Goal: Communication & Community: Share content

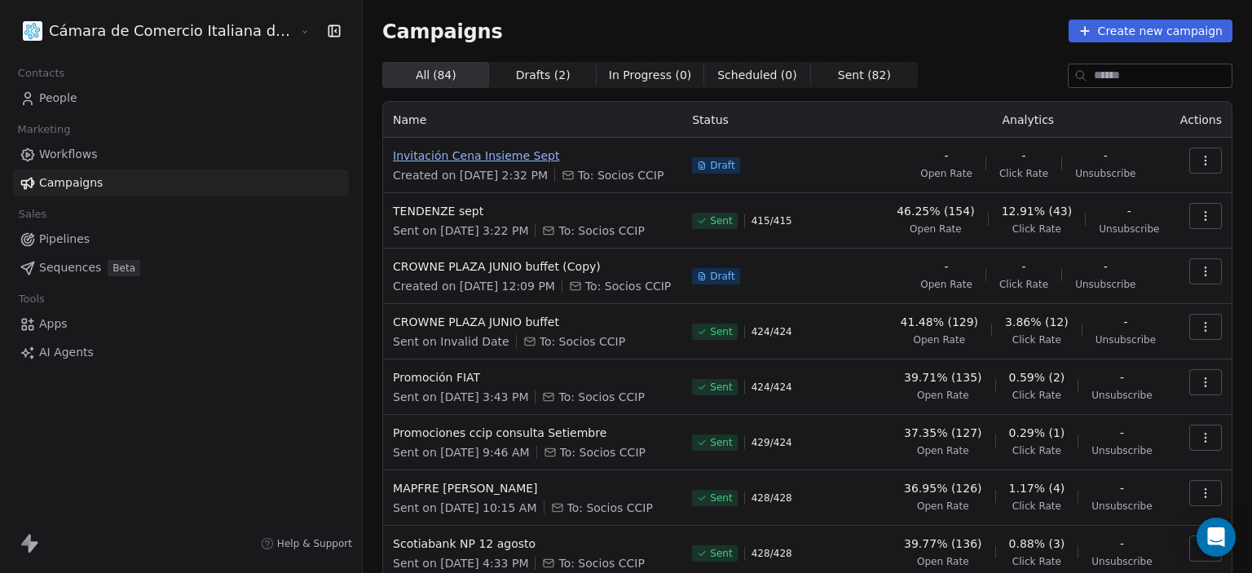
scroll to position [41, 0]
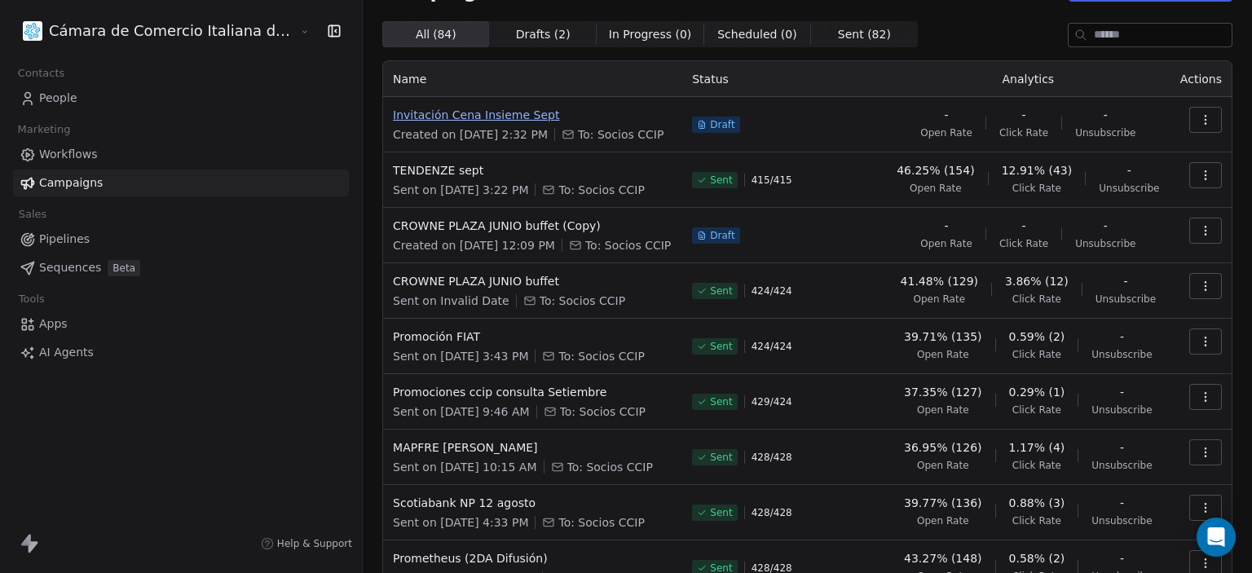
click at [413, 107] on span "Invitación Cena Insieme Sept" at bounding box center [533, 115] width 280 height 16
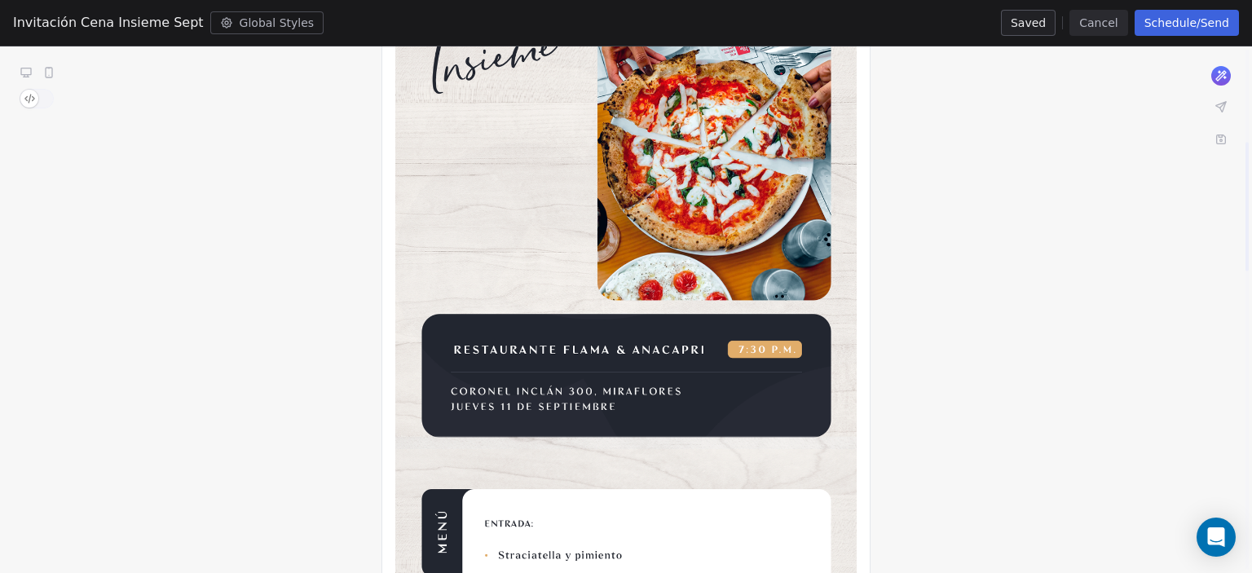
scroll to position [377, 0]
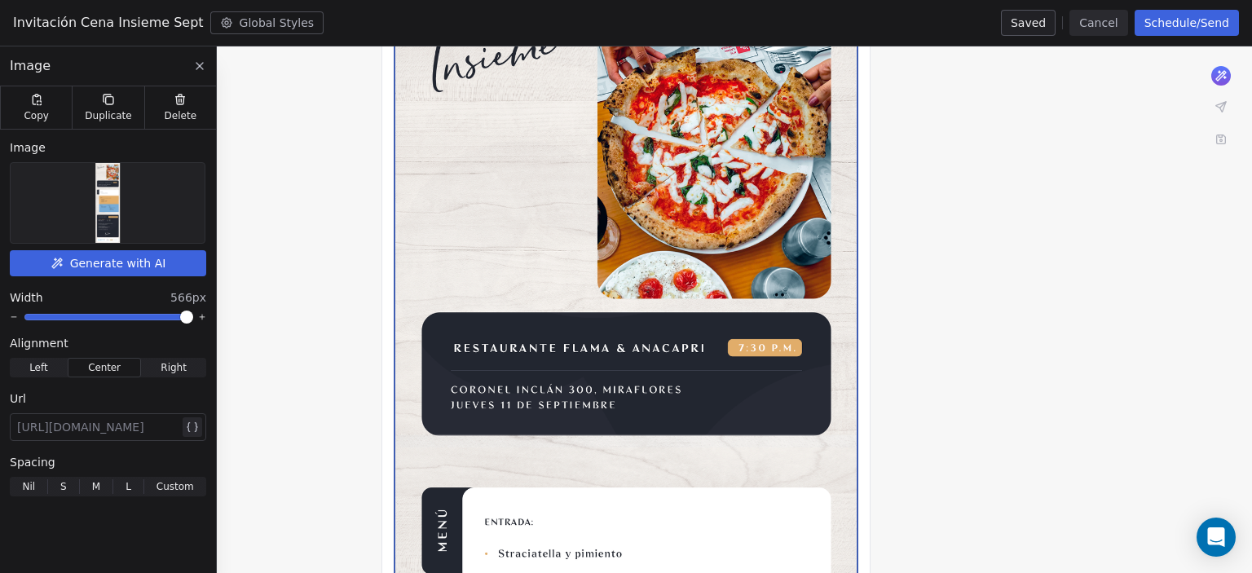
click at [95, 191] on img at bounding box center [107, 203] width 24 height 80
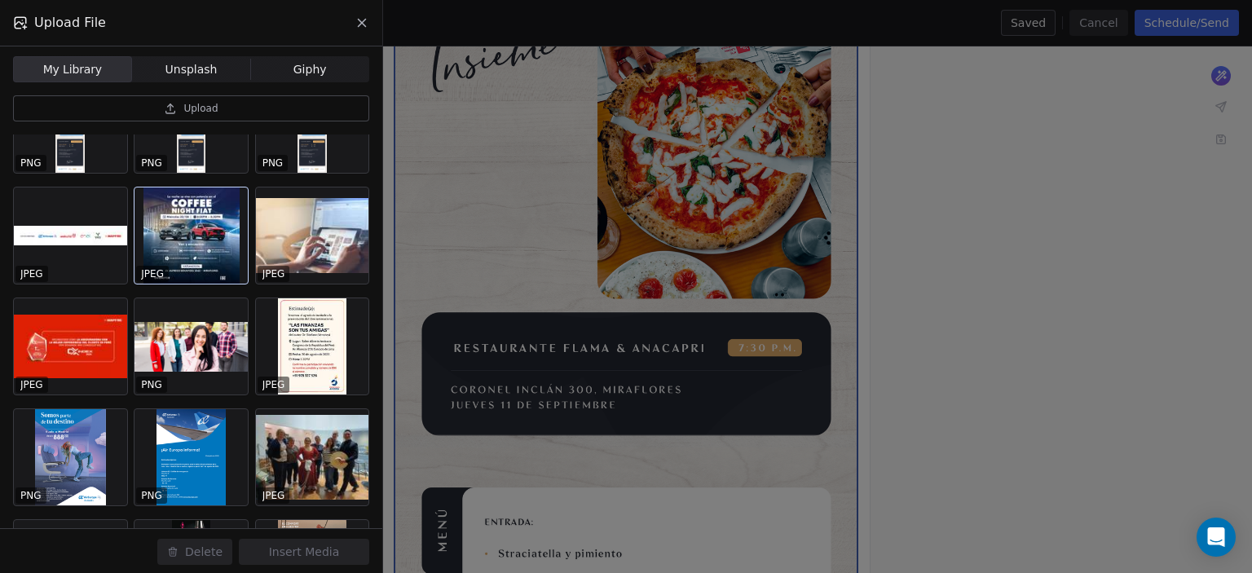
scroll to position [0, 0]
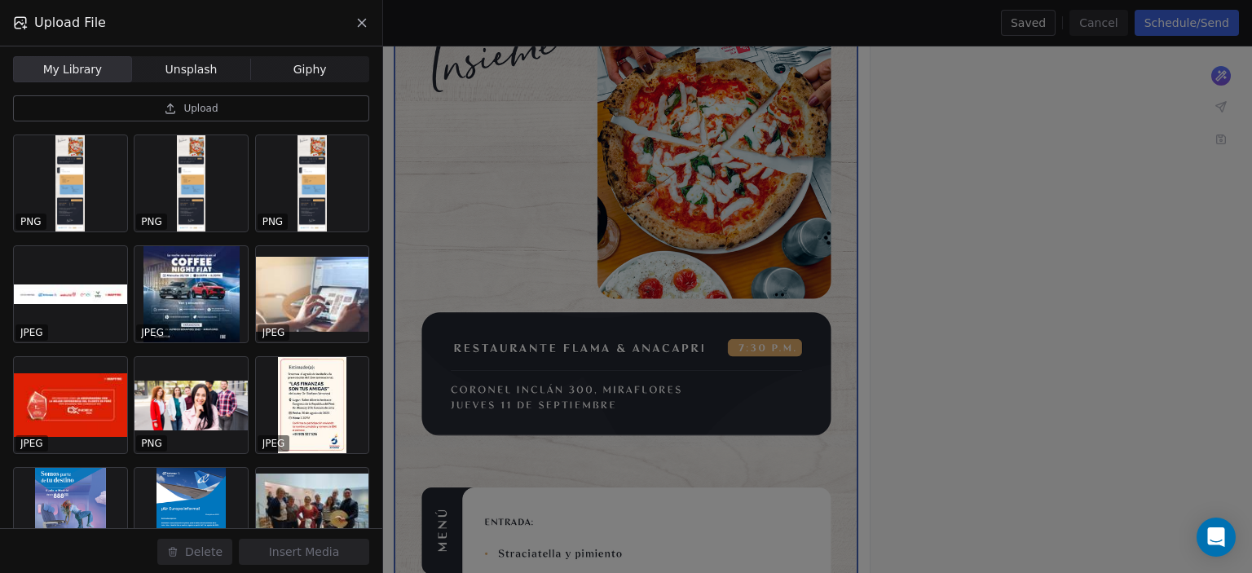
click at [157, 107] on button "Upload" at bounding box center [191, 108] width 356 height 26
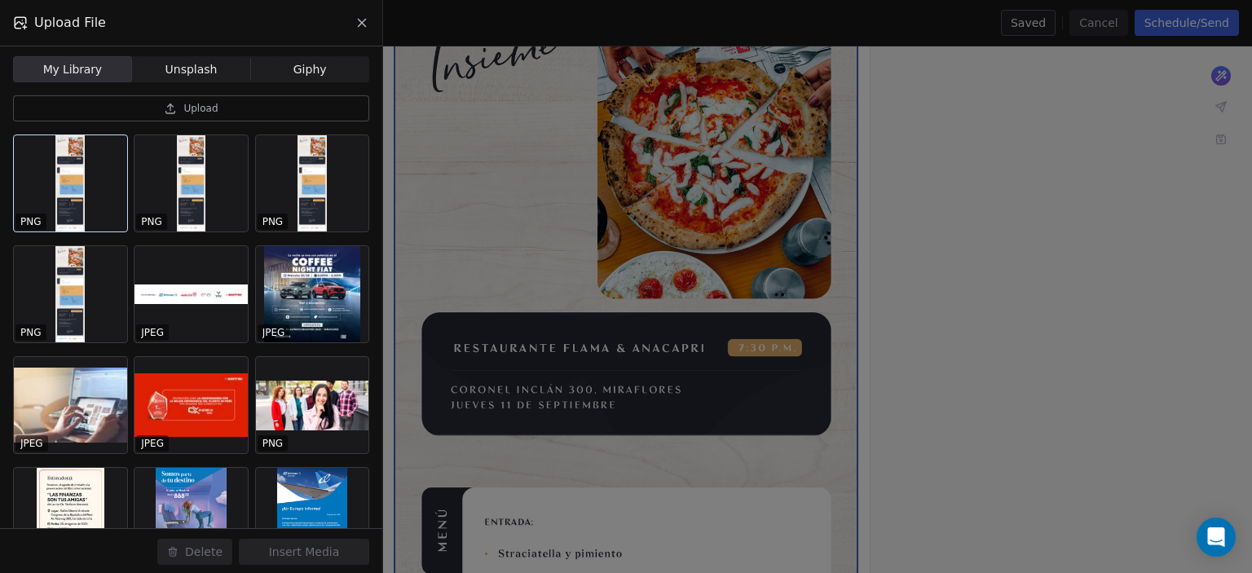
click at [63, 162] on div at bounding box center [70, 183] width 113 height 96
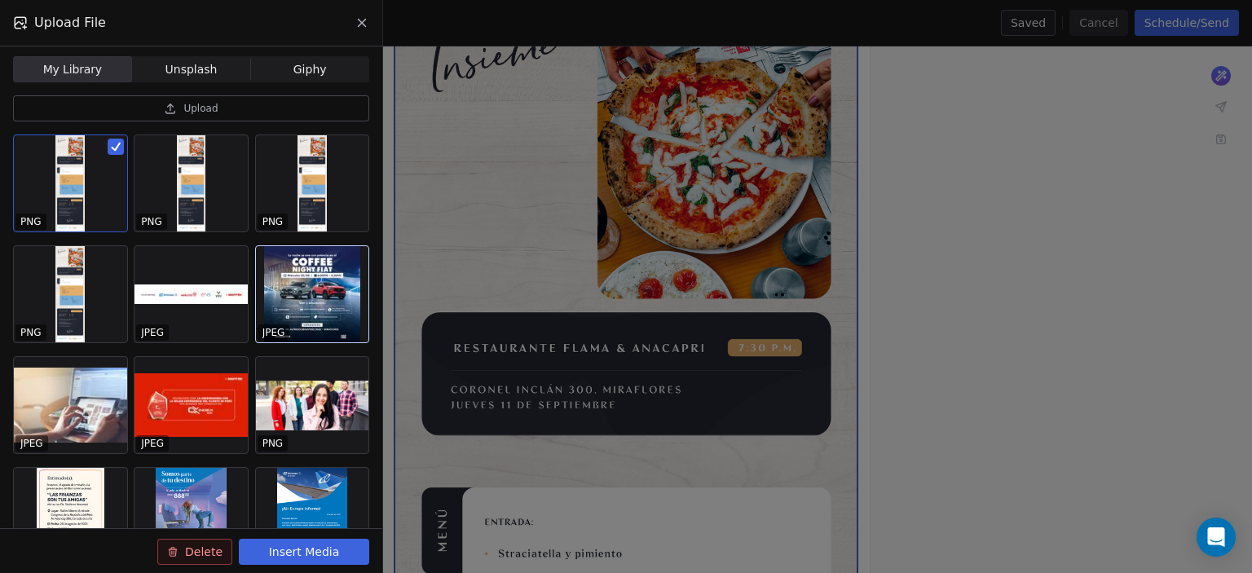
click at [306, 299] on div at bounding box center [312, 294] width 113 height 96
click at [192, 549] on button "Delete" at bounding box center [194, 552] width 75 height 26
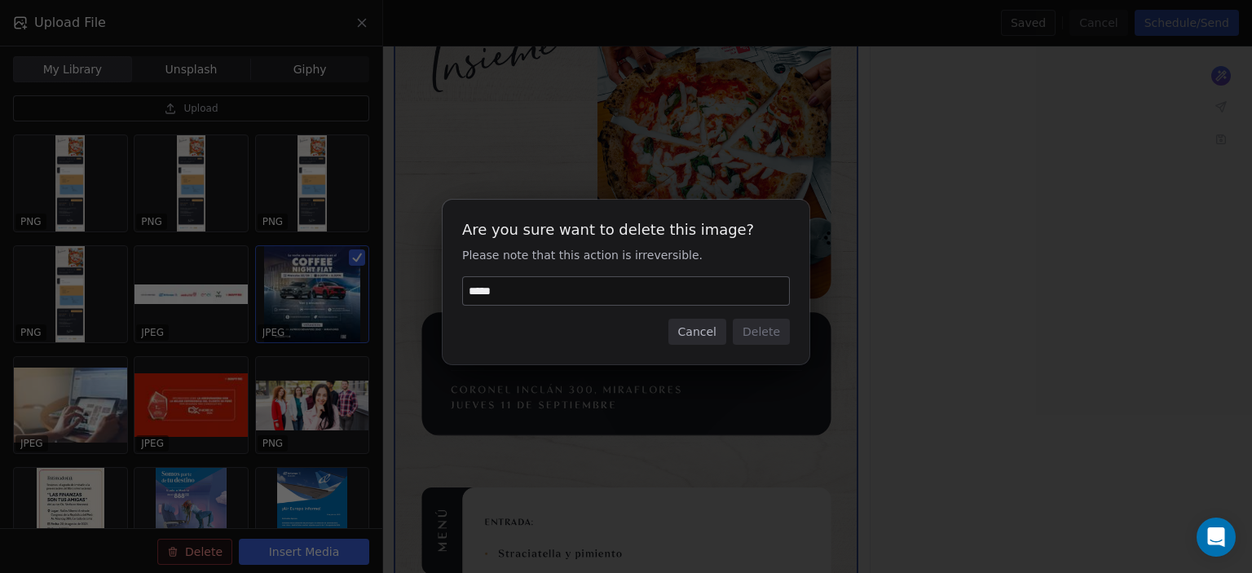
type input "******"
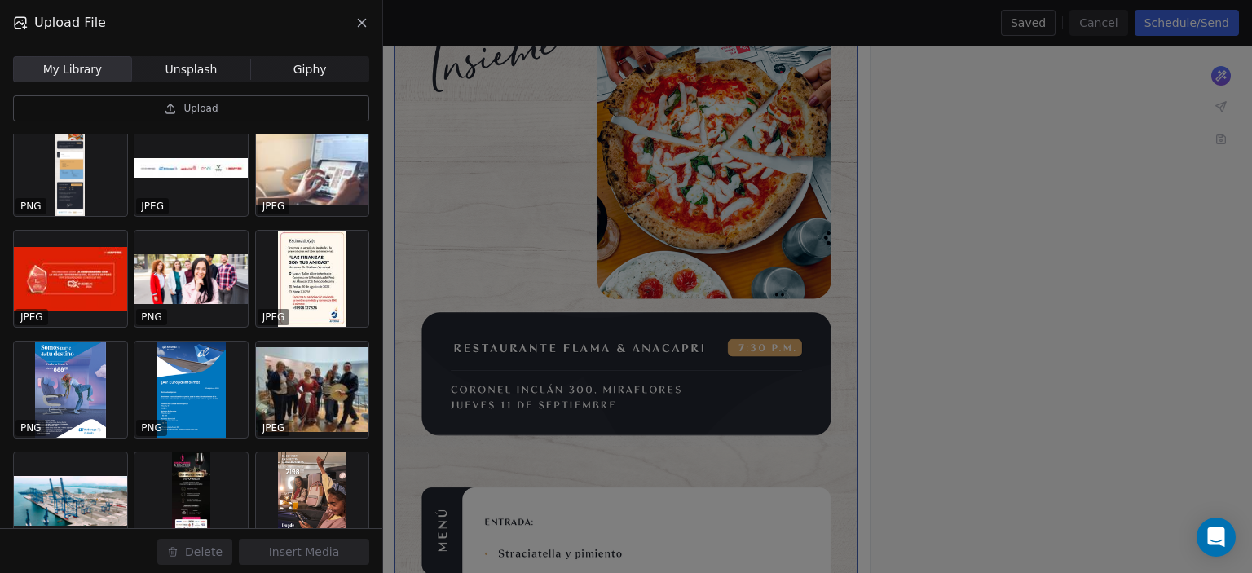
scroll to position [127, 0]
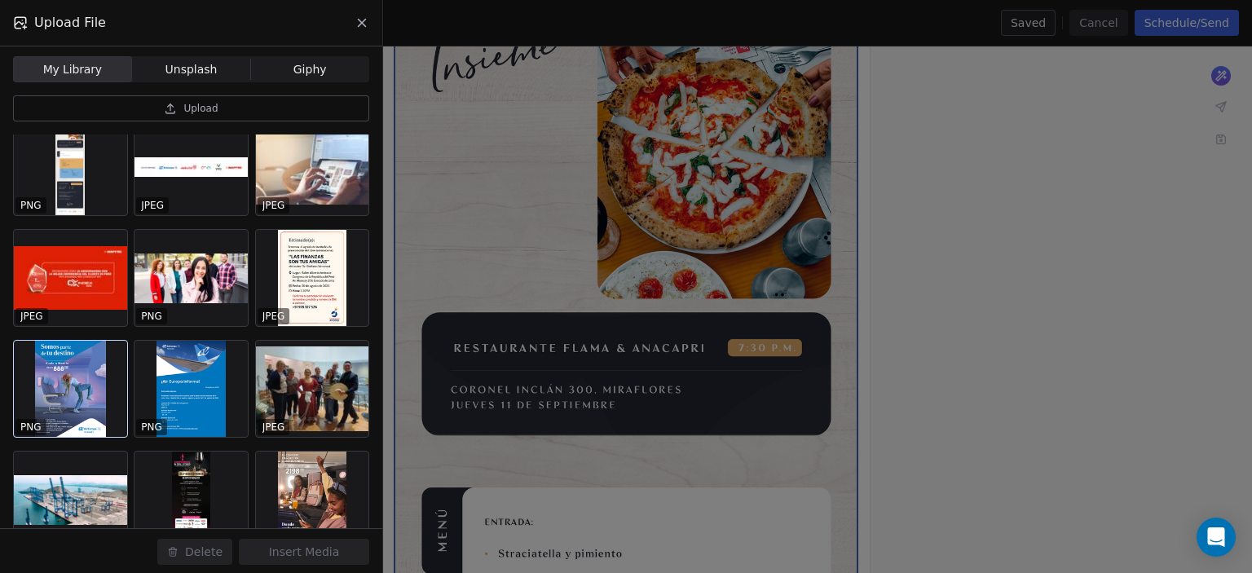
click at [82, 346] on div at bounding box center [70, 389] width 113 height 96
click at [189, 555] on button "Delete" at bounding box center [194, 552] width 75 height 26
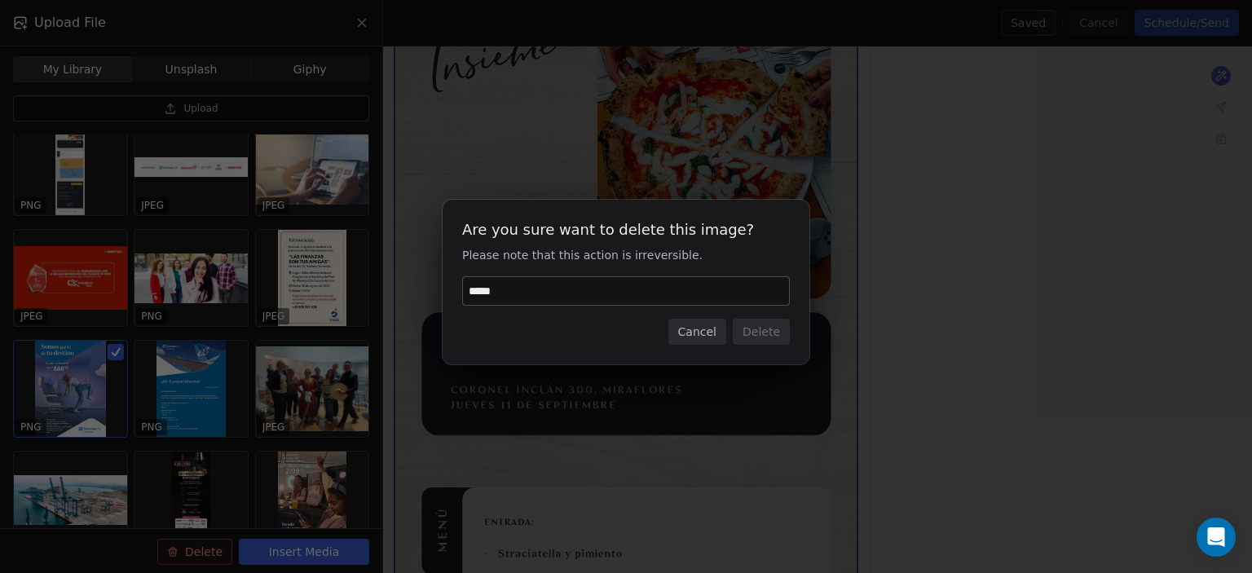
type input "******"
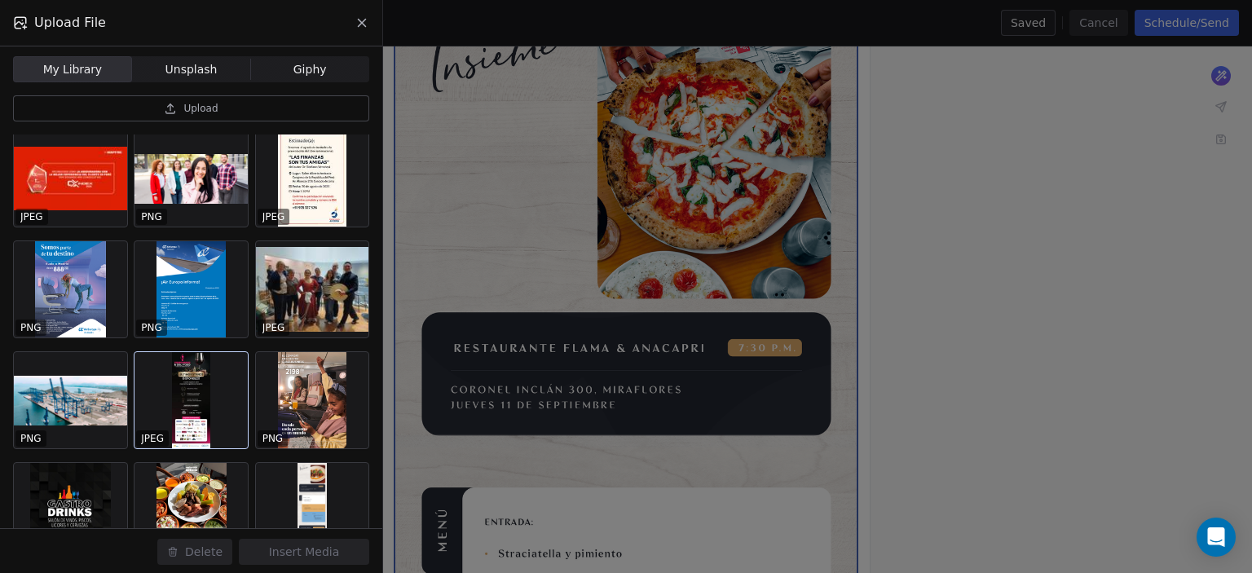
scroll to position [227, 0]
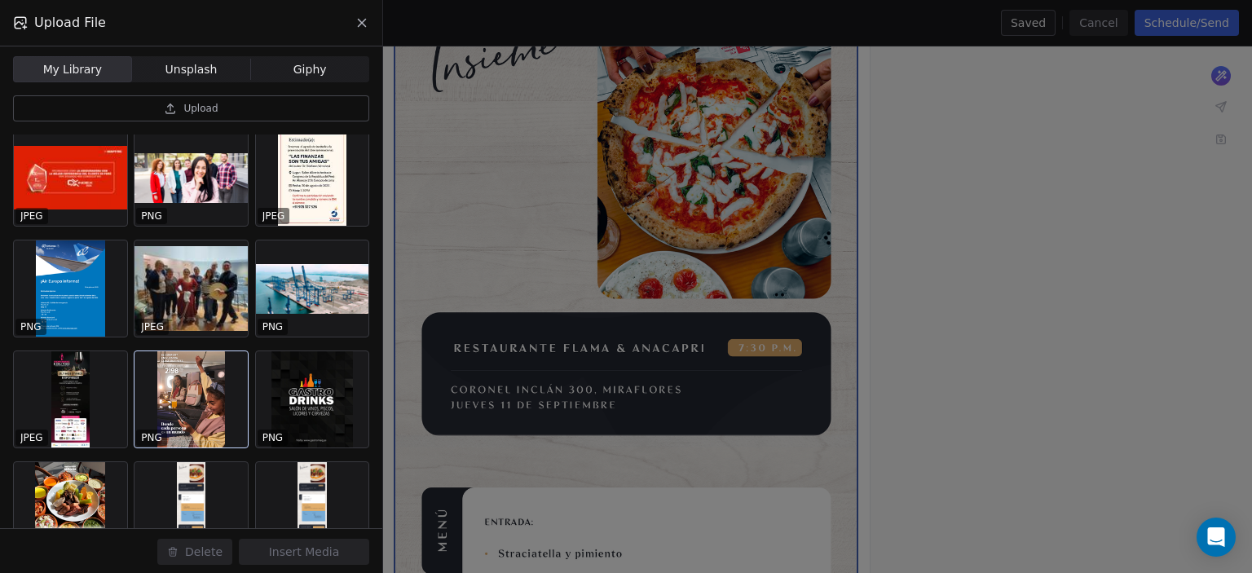
click at [183, 399] on div at bounding box center [191, 399] width 113 height 96
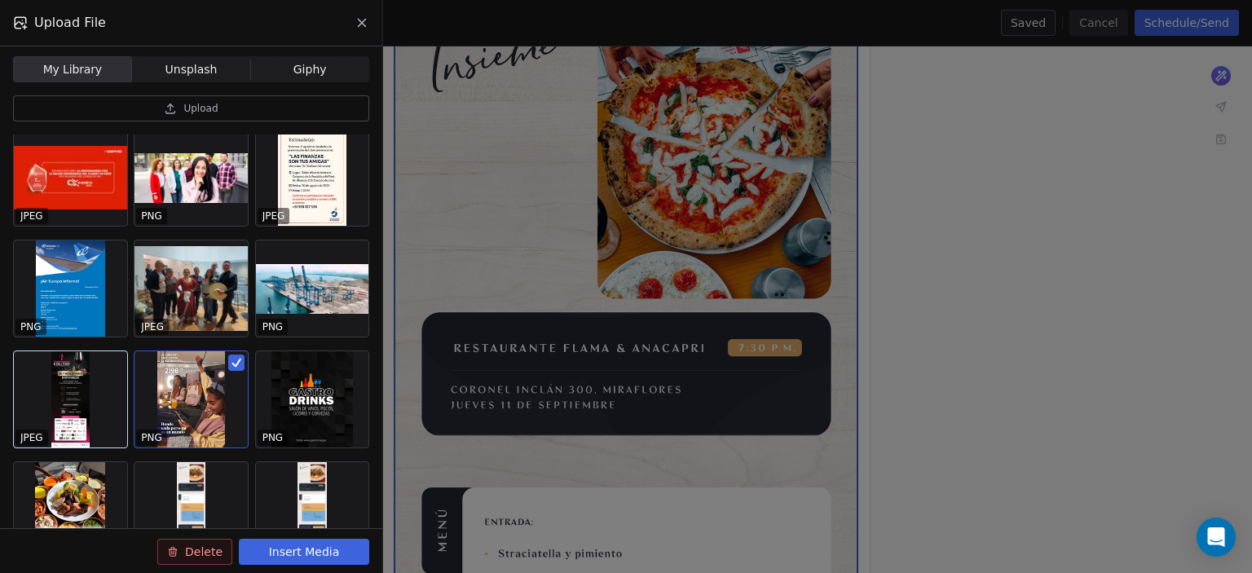
click at [73, 394] on div at bounding box center [70, 399] width 113 height 96
click at [339, 396] on div at bounding box center [312, 399] width 113 height 96
click at [228, 354] on div at bounding box center [191, 399] width 113 height 96
click at [62, 371] on div at bounding box center [70, 399] width 113 height 96
click at [189, 551] on button "Delete" at bounding box center [194, 552] width 75 height 26
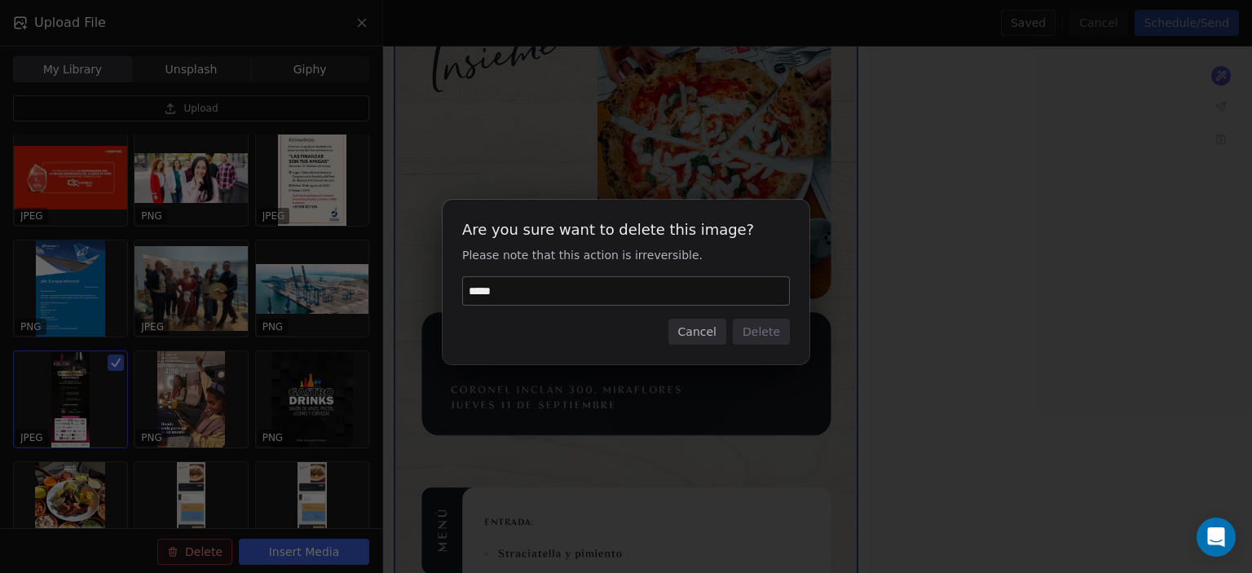
type input "******"
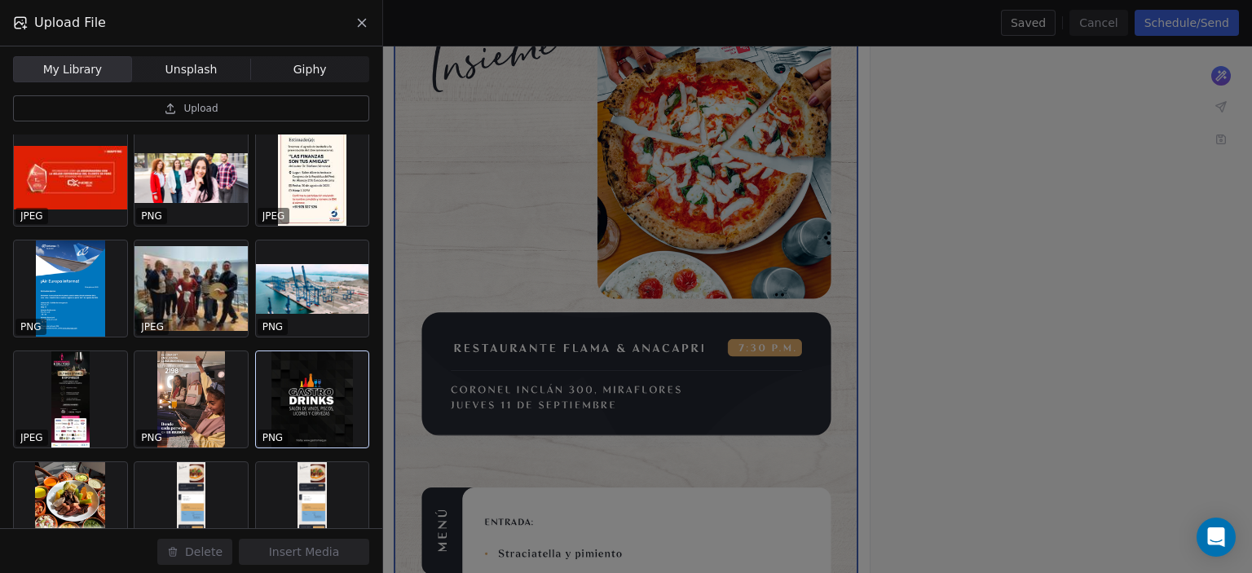
click at [336, 381] on div at bounding box center [312, 399] width 113 height 96
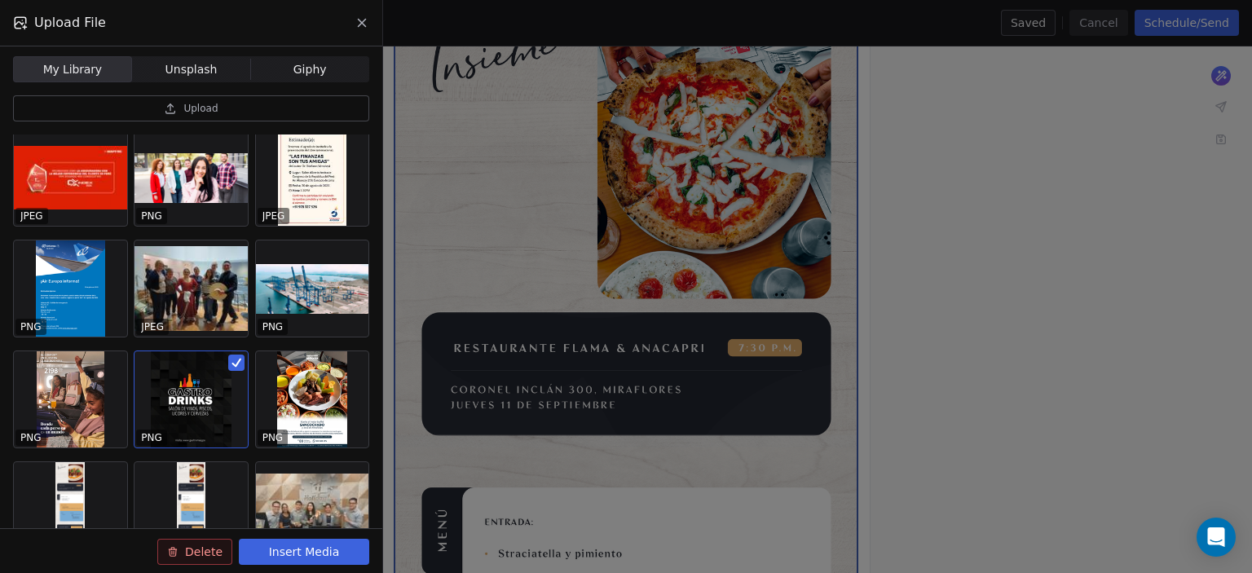
click at [176, 554] on icon at bounding box center [173, 552] width 7 height 7
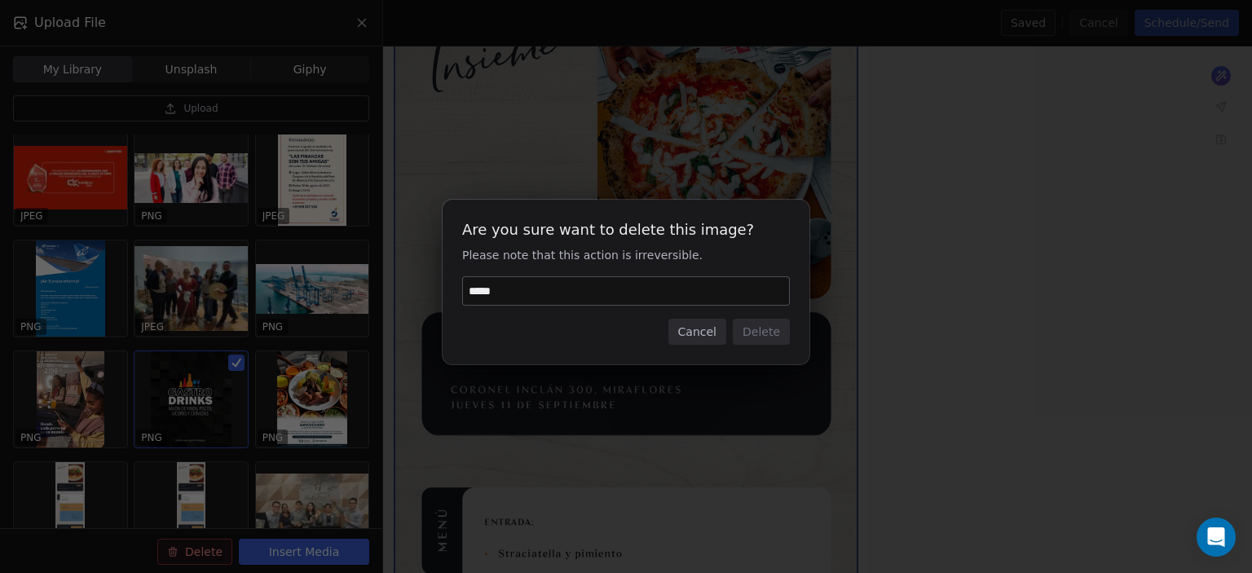
type input "******"
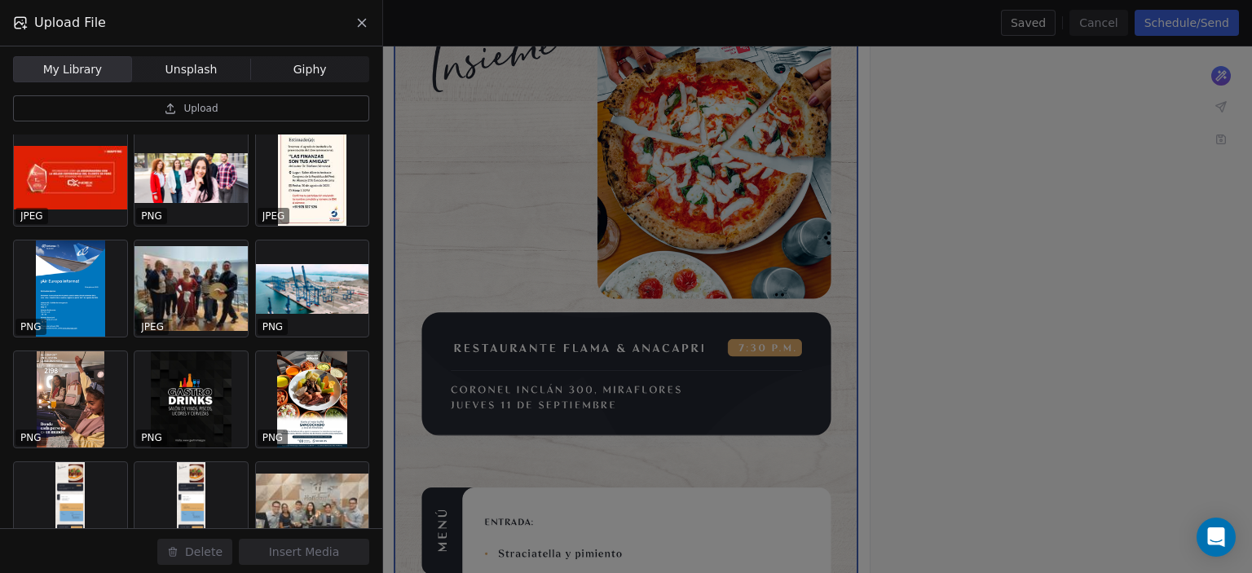
click at [414, 285] on div "Upload File My Library My Library Unsplash Unsplash Giphy Giphy Upload PNG PNG …" at bounding box center [626, 286] width 1252 height 573
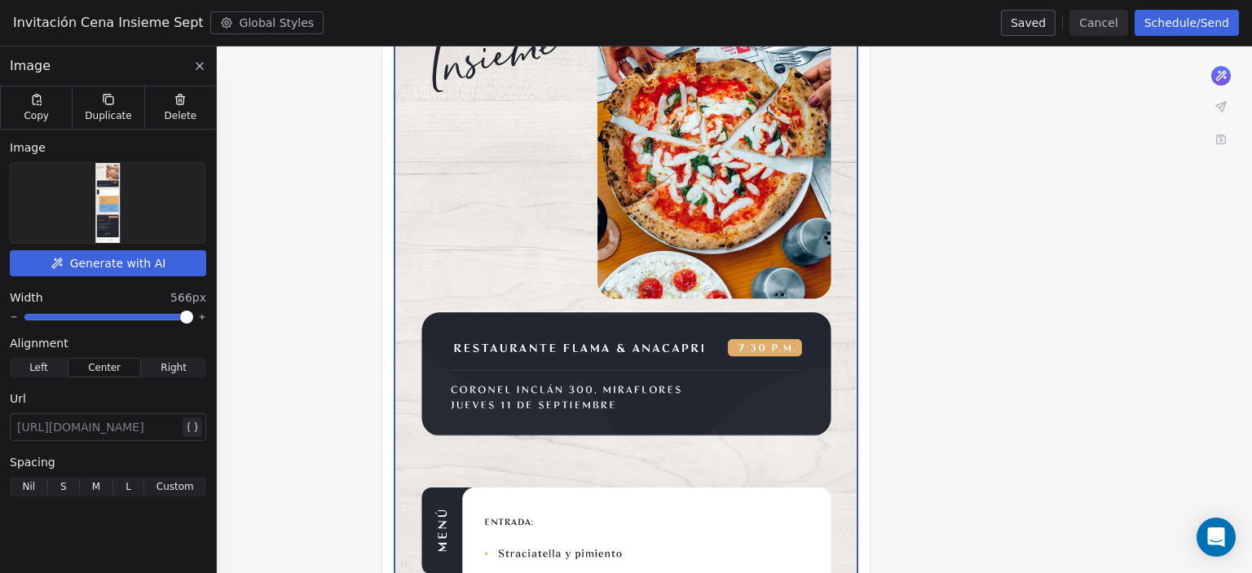
click at [94, 198] on div at bounding box center [108, 203] width 194 height 80
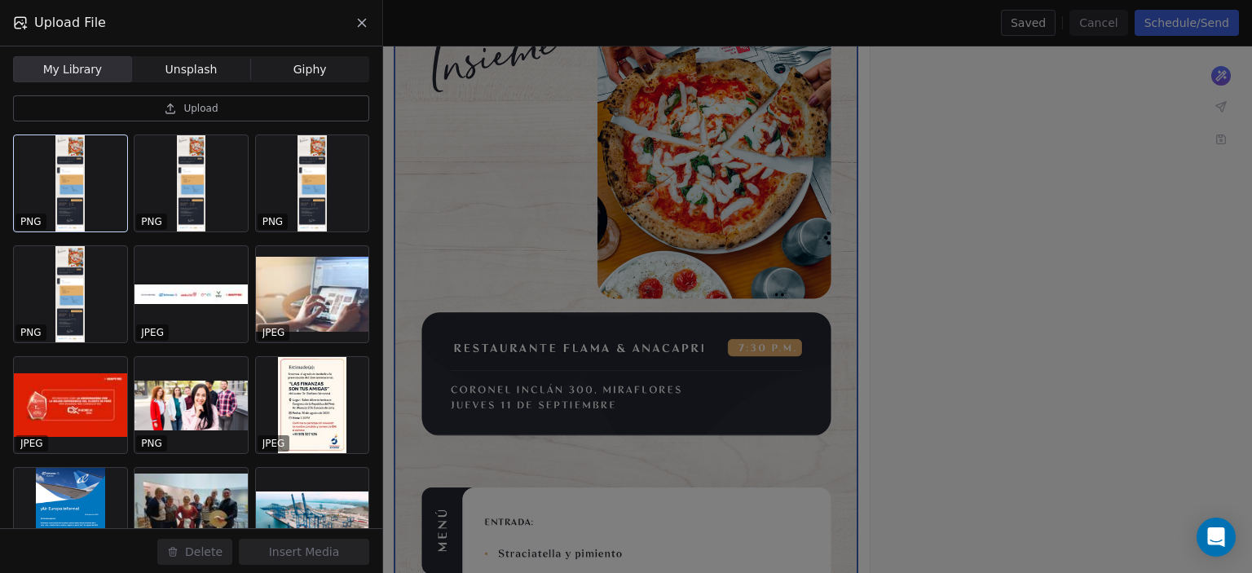
click at [77, 172] on div at bounding box center [70, 183] width 113 height 96
click at [293, 553] on button "Insert Media" at bounding box center [304, 552] width 130 height 26
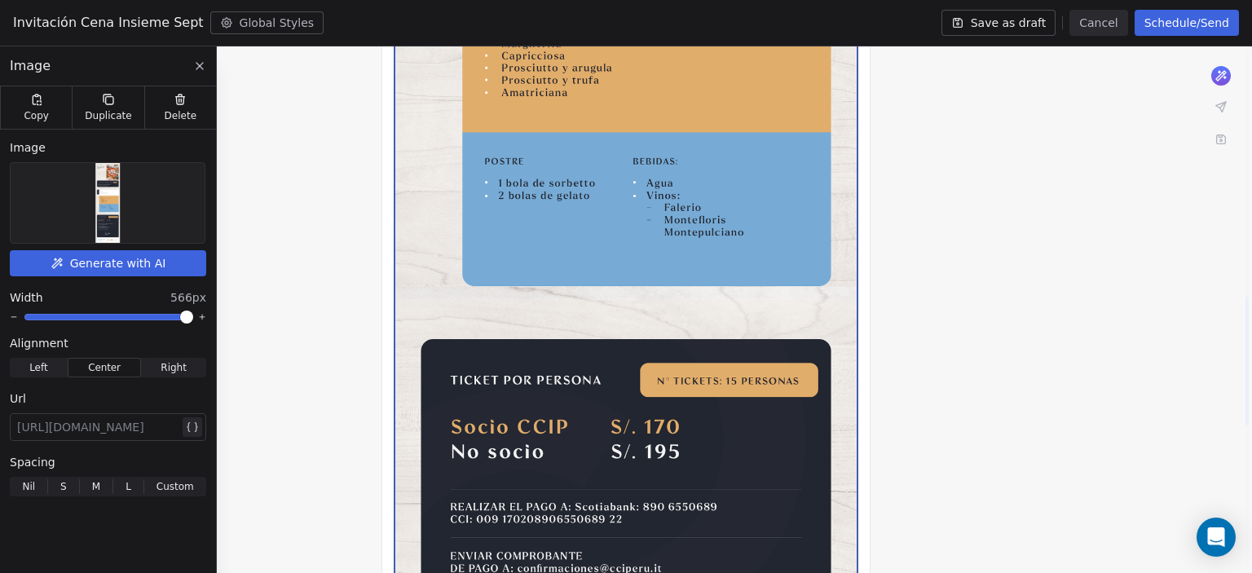
scroll to position [1007, 0]
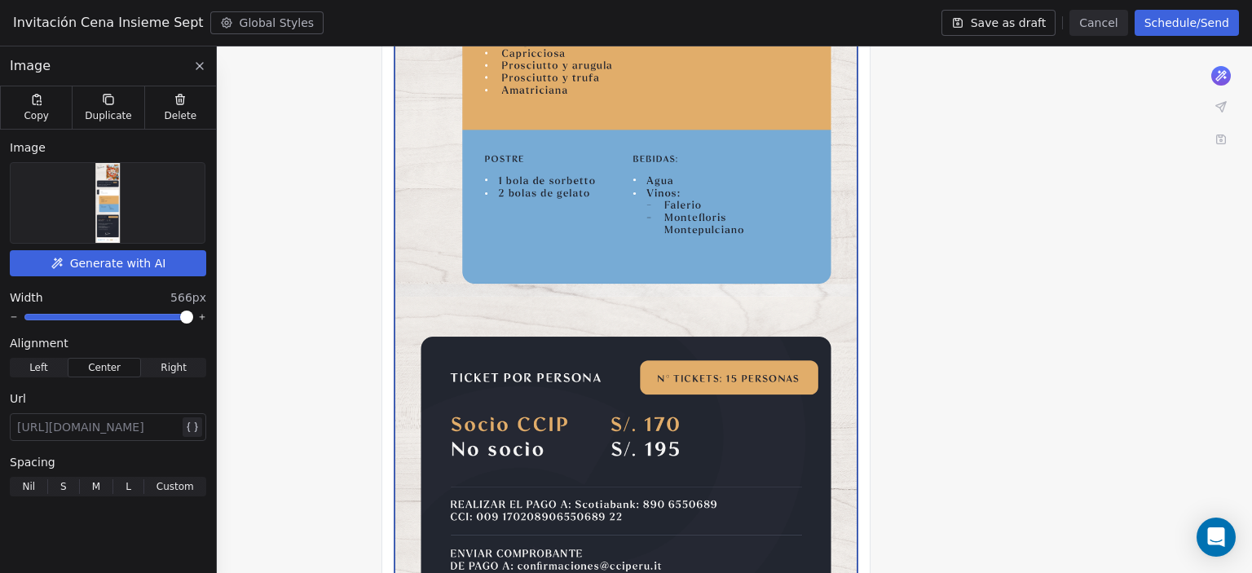
click at [299, 280] on div "**********" at bounding box center [626, 169] width 1252 height 2020
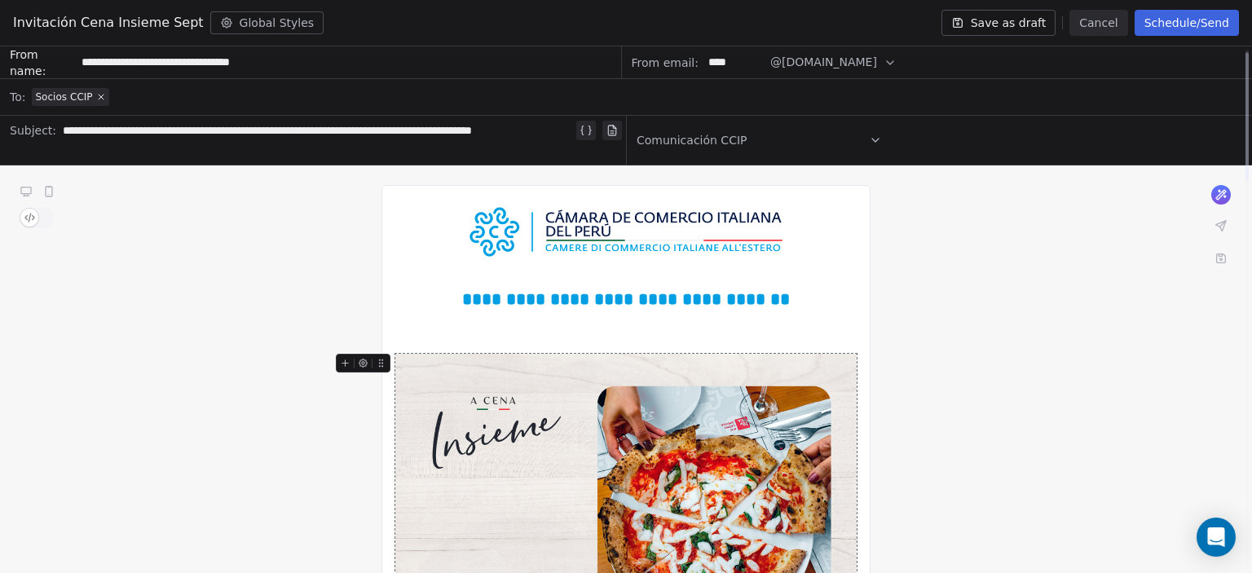
scroll to position [0, 0]
click at [982, 20] on button "Save as draft" at bounding box center [999, 23] width 115 height 26
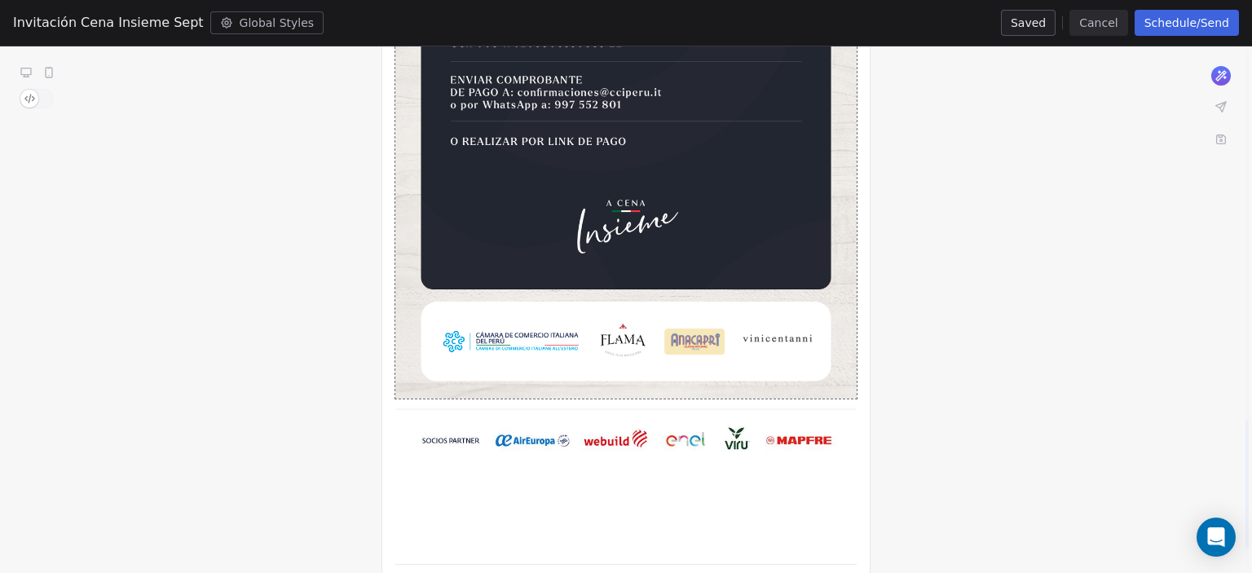
scroll to position [1536, 0]
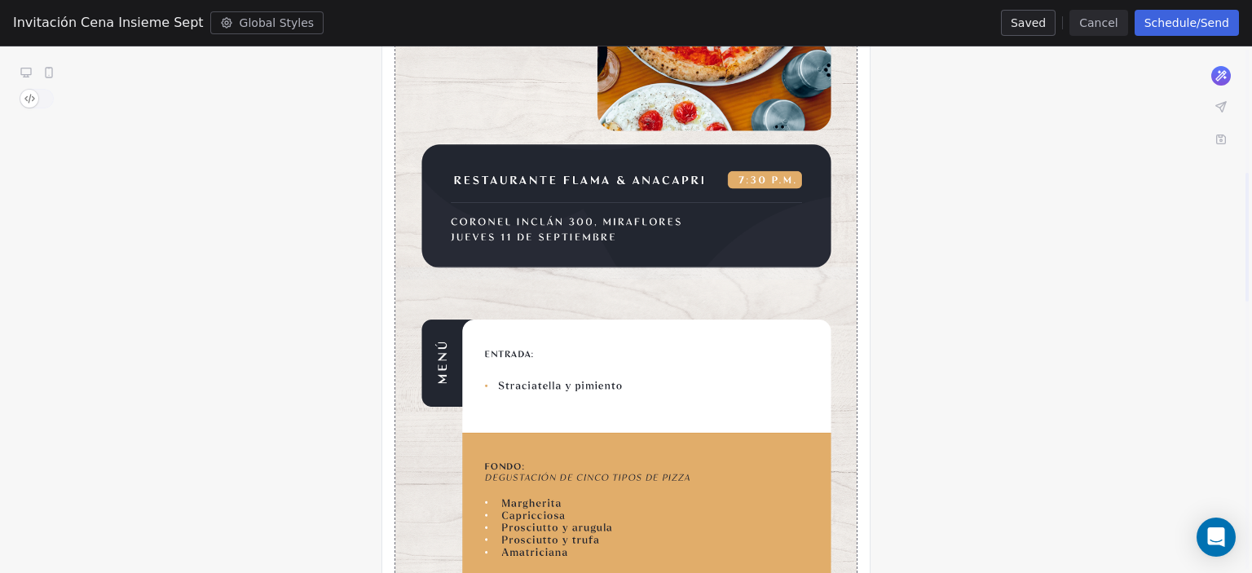
scroll to position [484, 0]
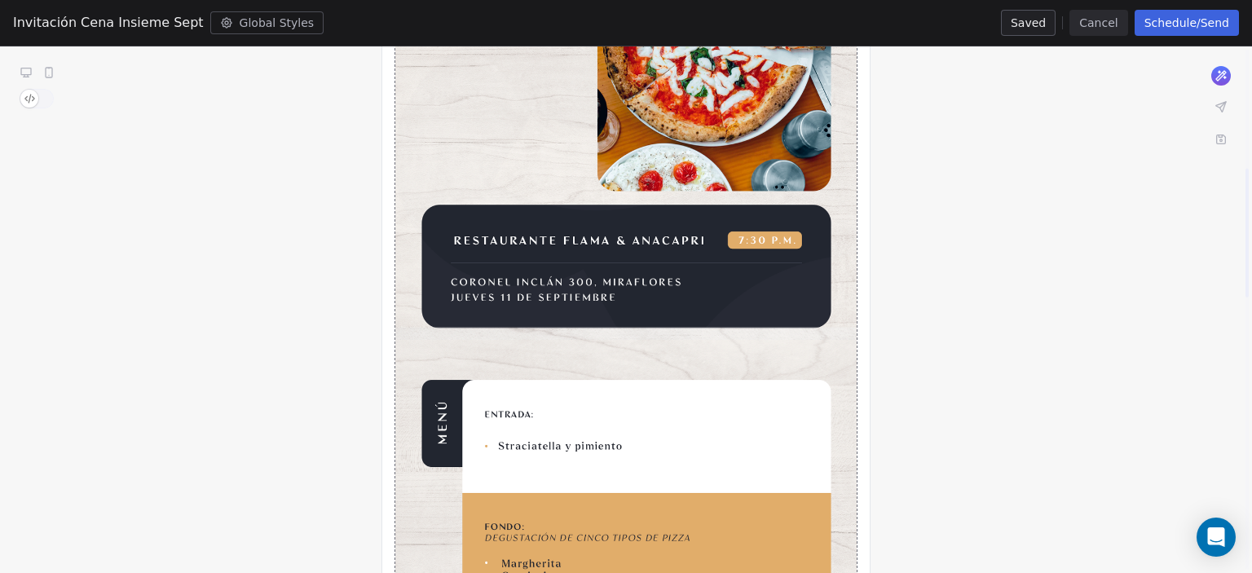
click at [1093, 16] on button "Cancel" at bounding box center [1099, 23] width 58 height 26
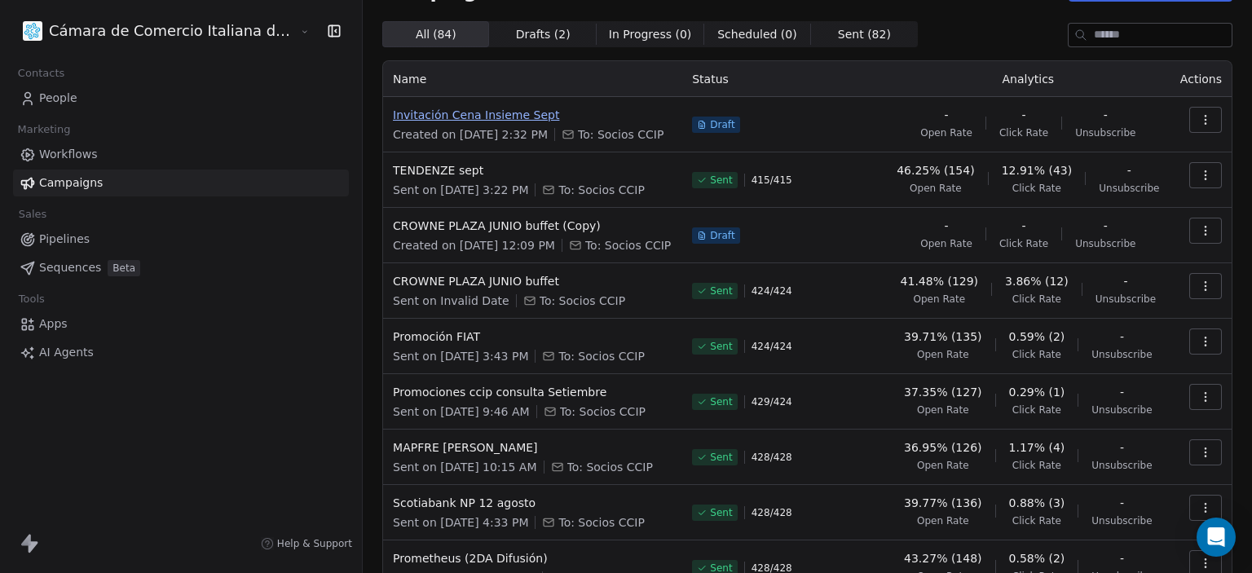
click at [393, 107] on span "Invitación Cena Insieme Sept" at bounding box center [533, 115] width 280 height 16
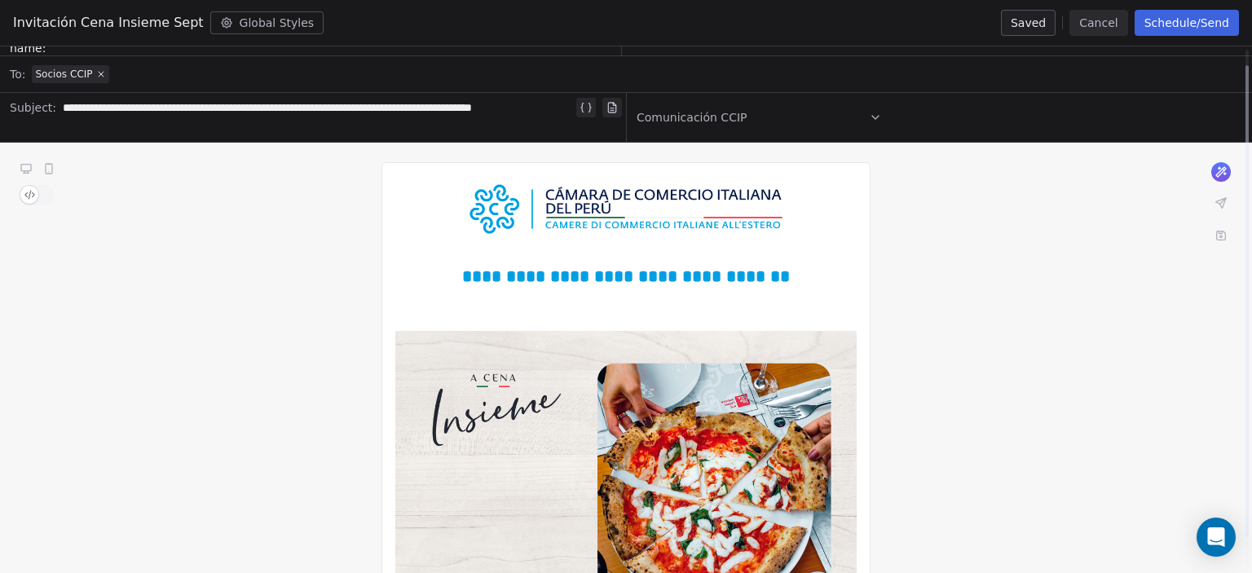
scroll to position [16, 0]
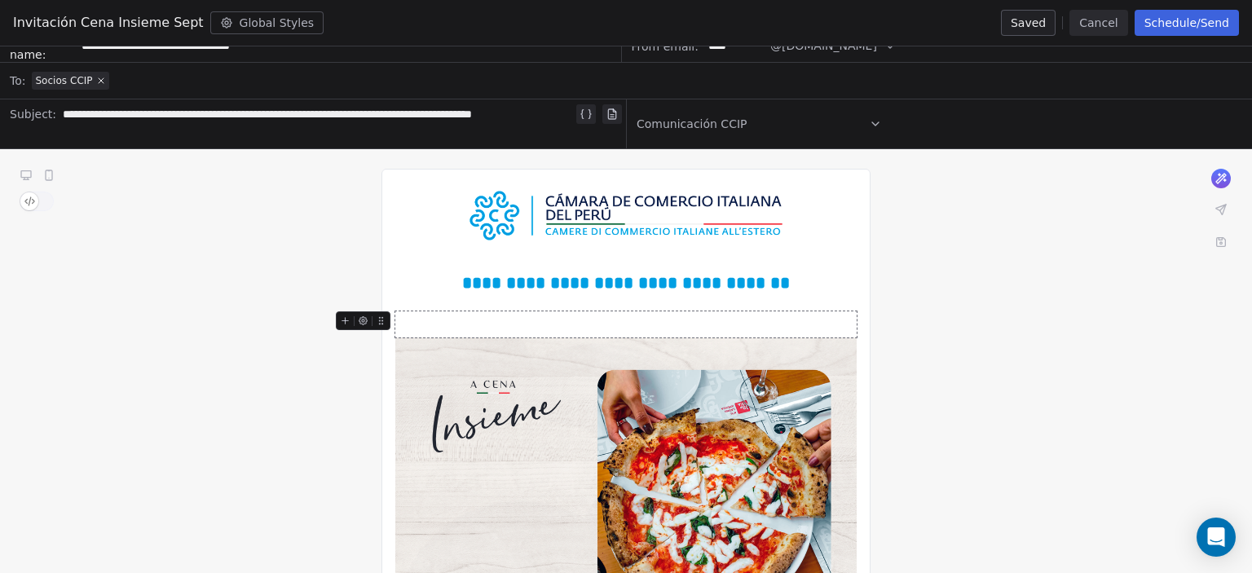
click at [538, 330] on div at bounding box center [625, 324] width 461 height 26
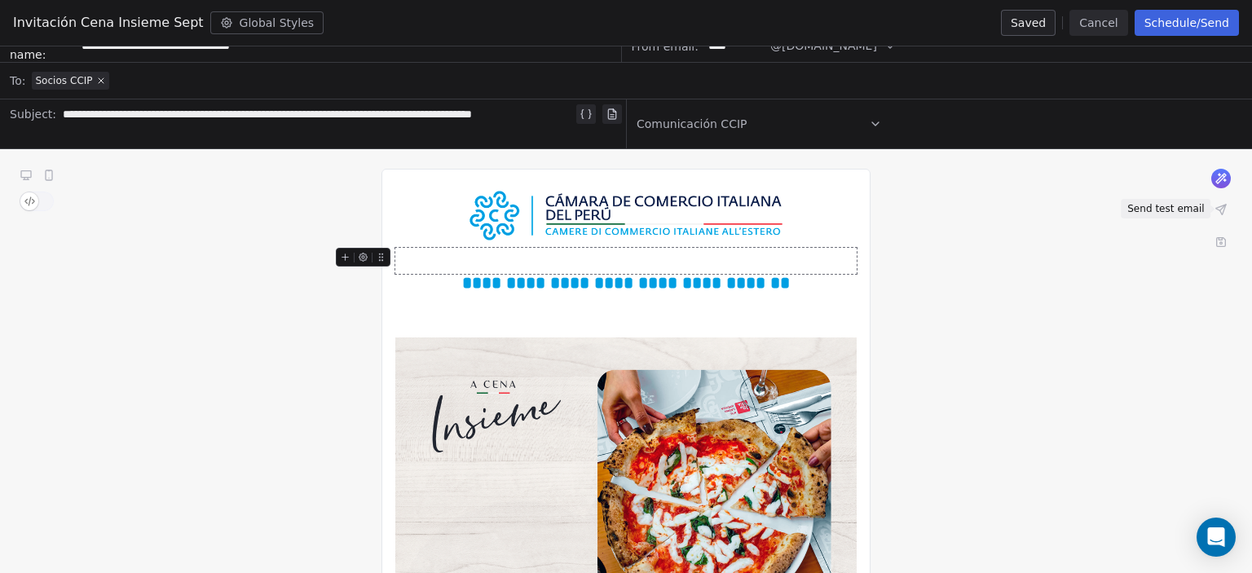
click at [1220, 201] on button at bounding box center [1221, 209] width 23 height 23
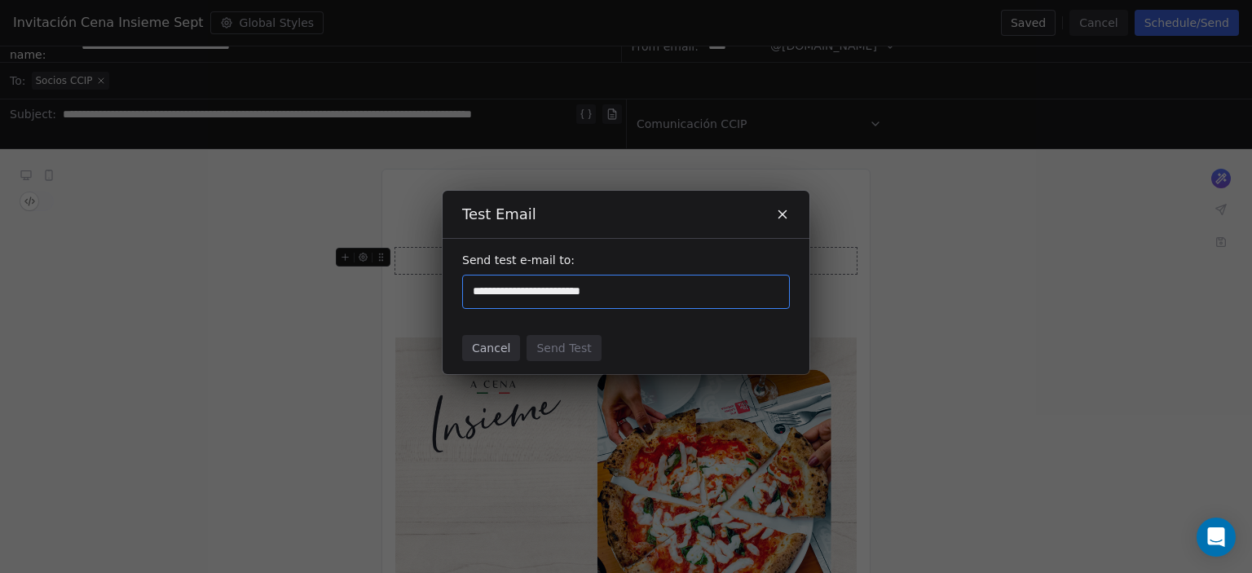
type input "**********"
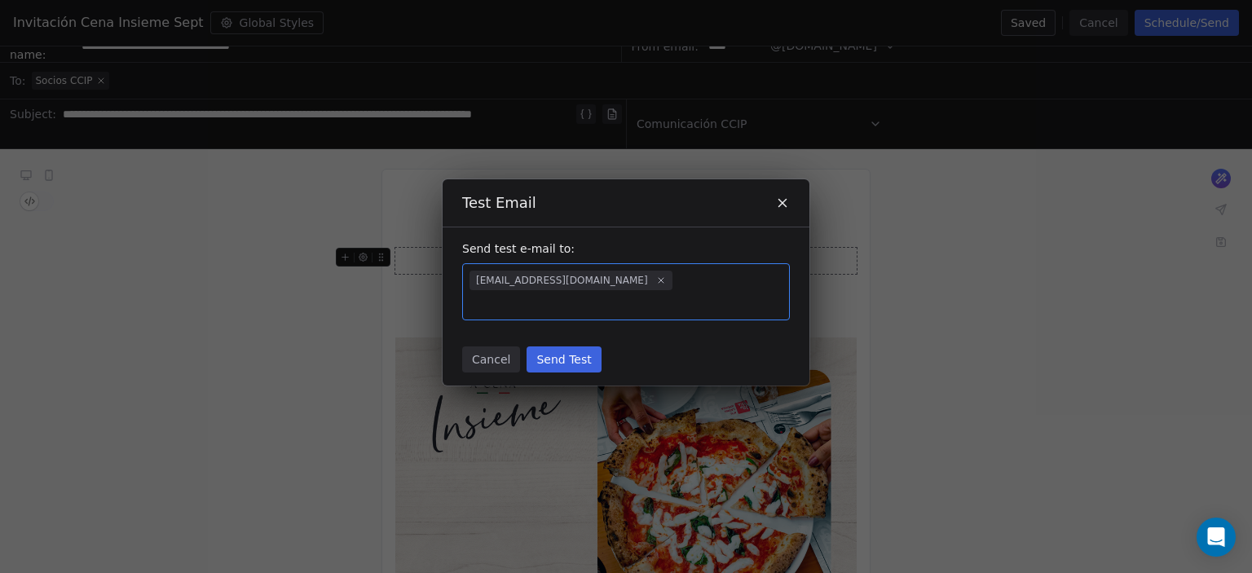
click at [545, 359] on button "Send Test" at bounding box center [564, 359] width 74 height 26
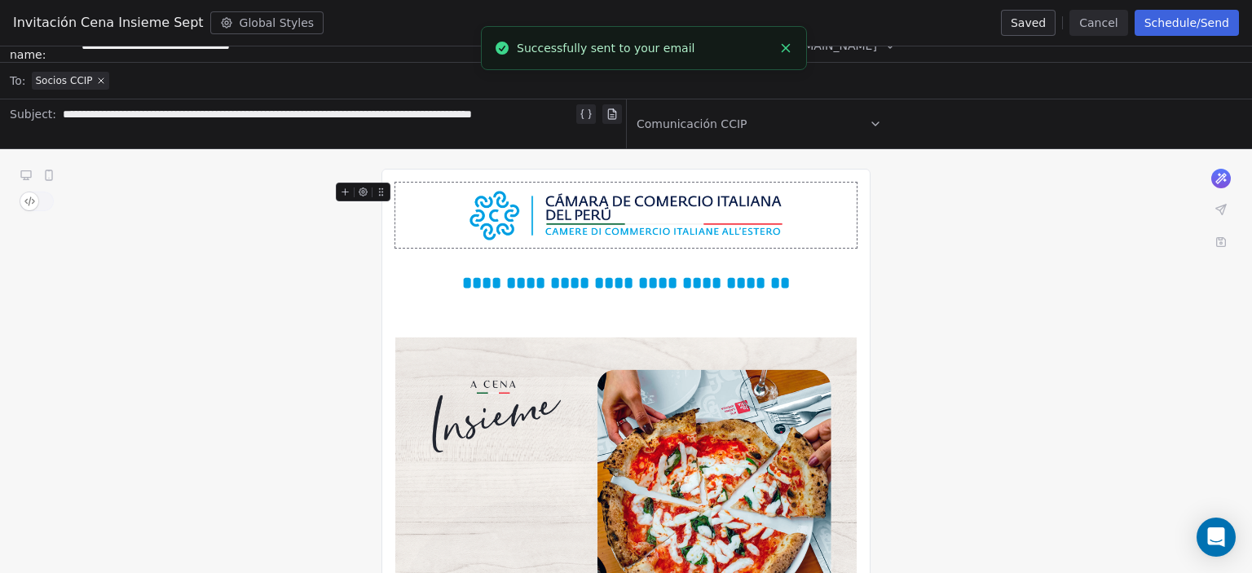
scroll to position [0, 0]
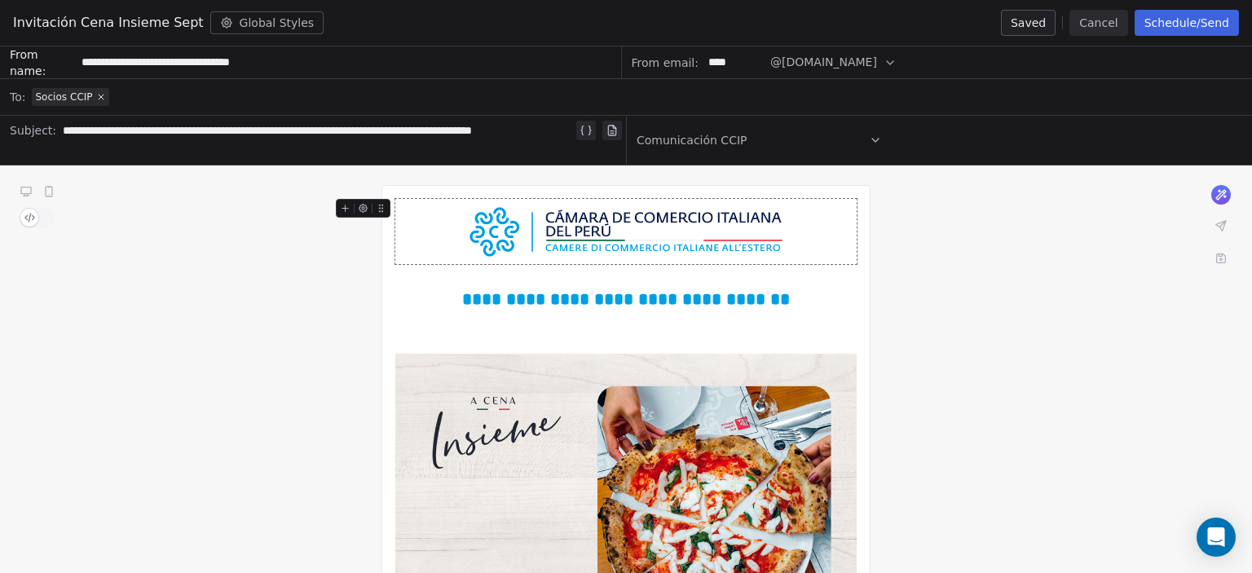
click at [1106, 22] on button "Cancel" at bounding box center [1099, 23] width 58 height 26
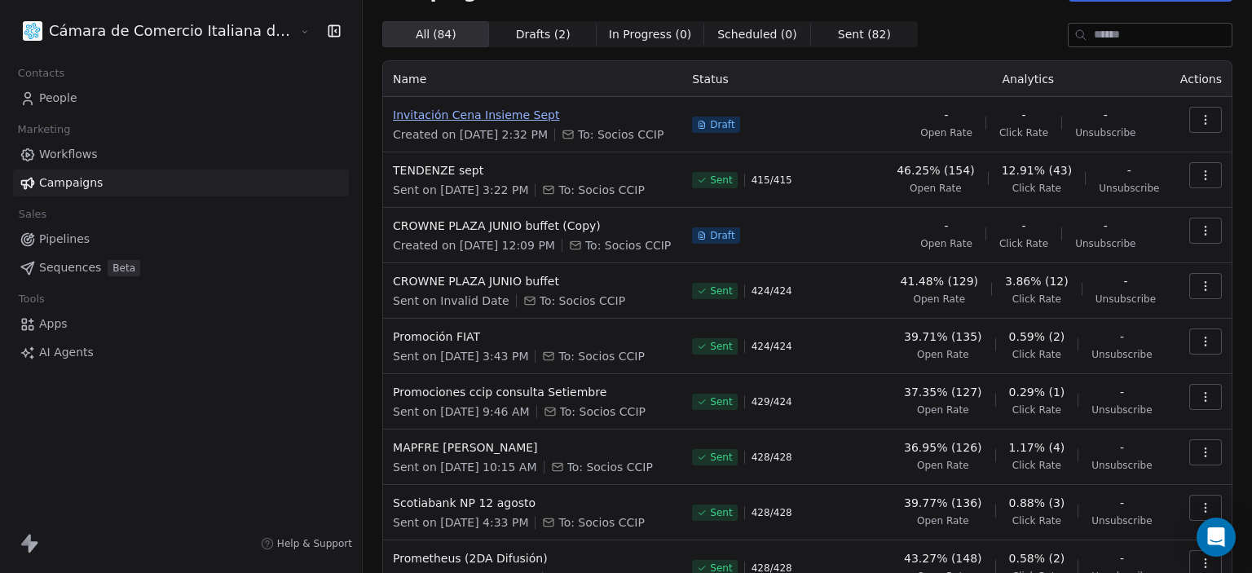
click at [430, 110] on span "Invitación Cena Insieme Sept" at bounding box center [533, 115] width 280 height 16
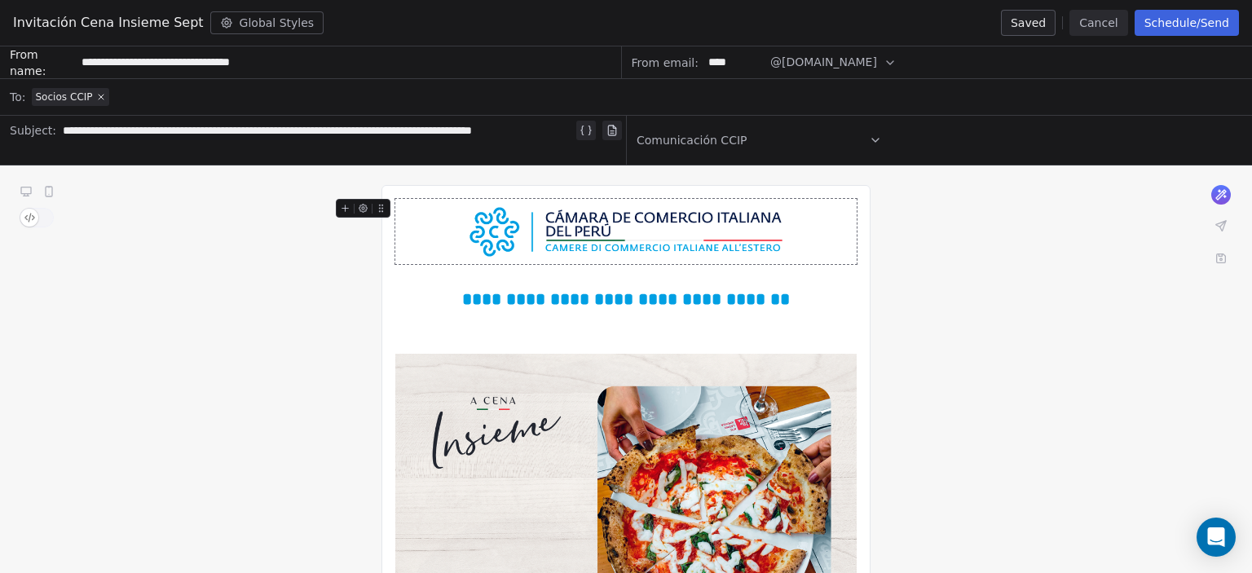
click at [188, 126] on div "**********" at bounding box center [318, 140] width 510 height 39
click at [1226, 221] on icon at bounding box center [1221, 226] width 10 height 10
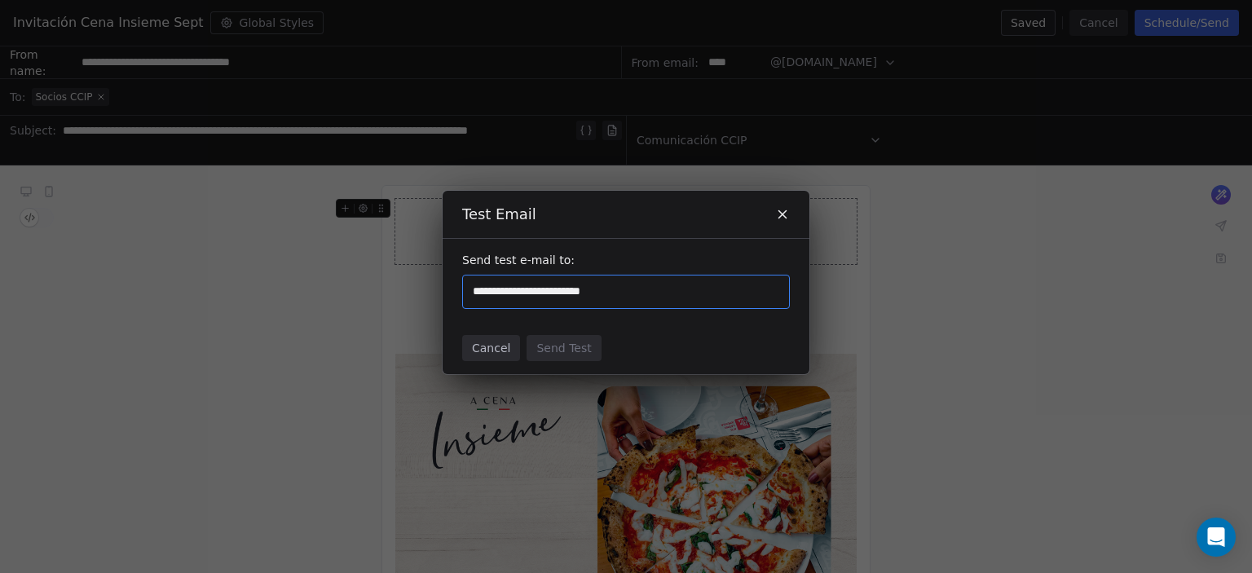
type input "**********"
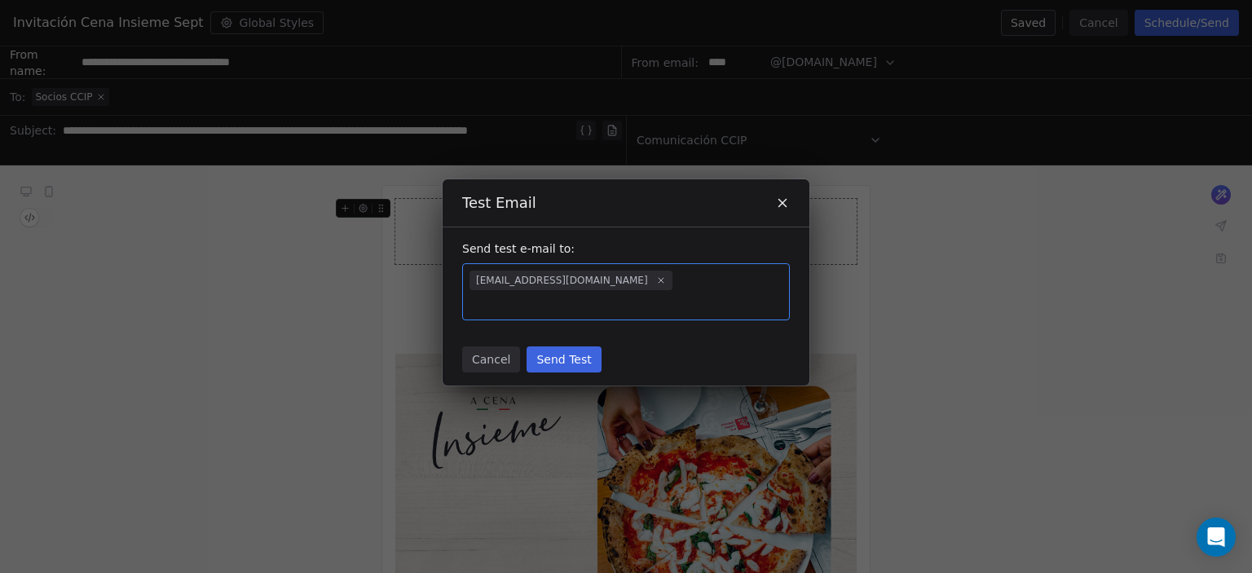
type input "*"
type input "**********"
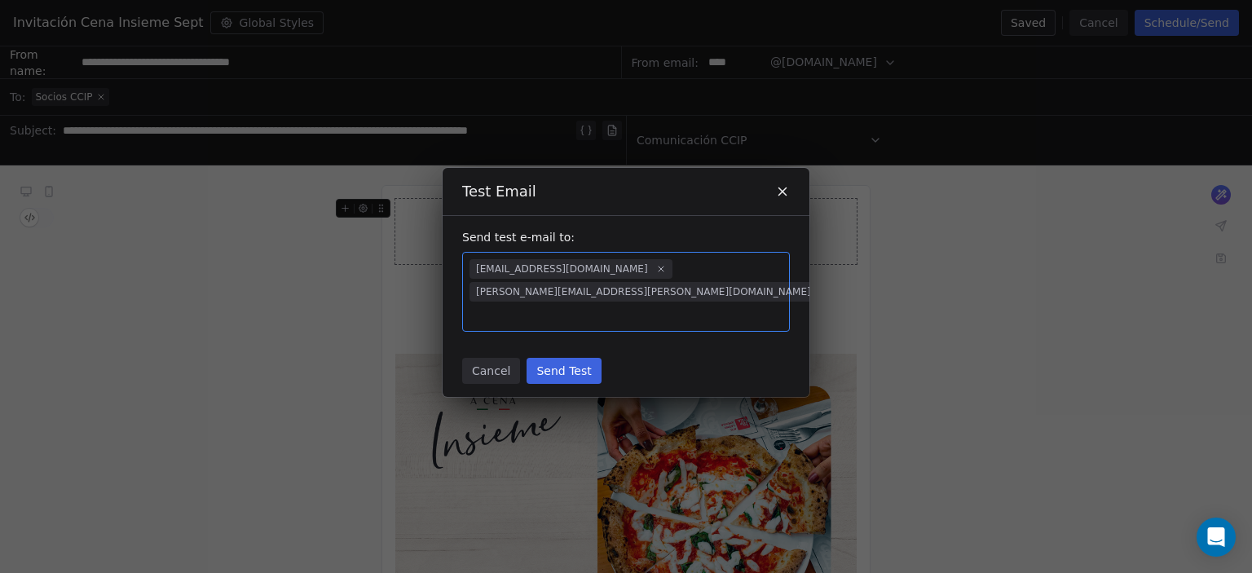
click at [557, 358] on button "Send Test" at bounding box center [564, 371] width 74 height 26
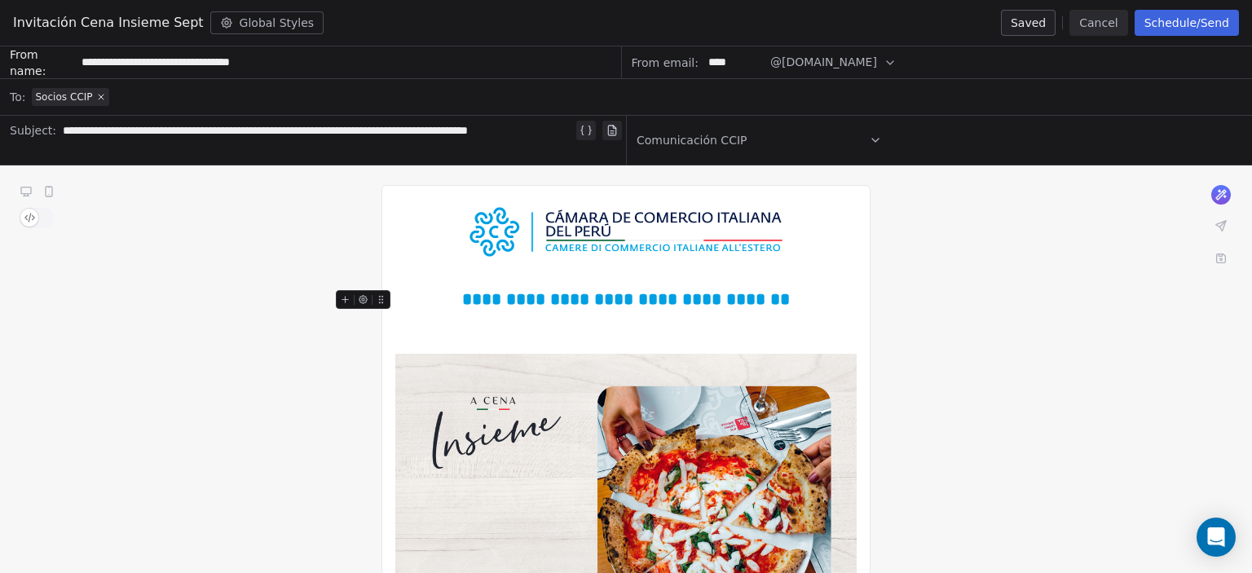
click at [1186, 29] on button "Schedule/Send" at bounding box center [1187, 23] width 104 height 26
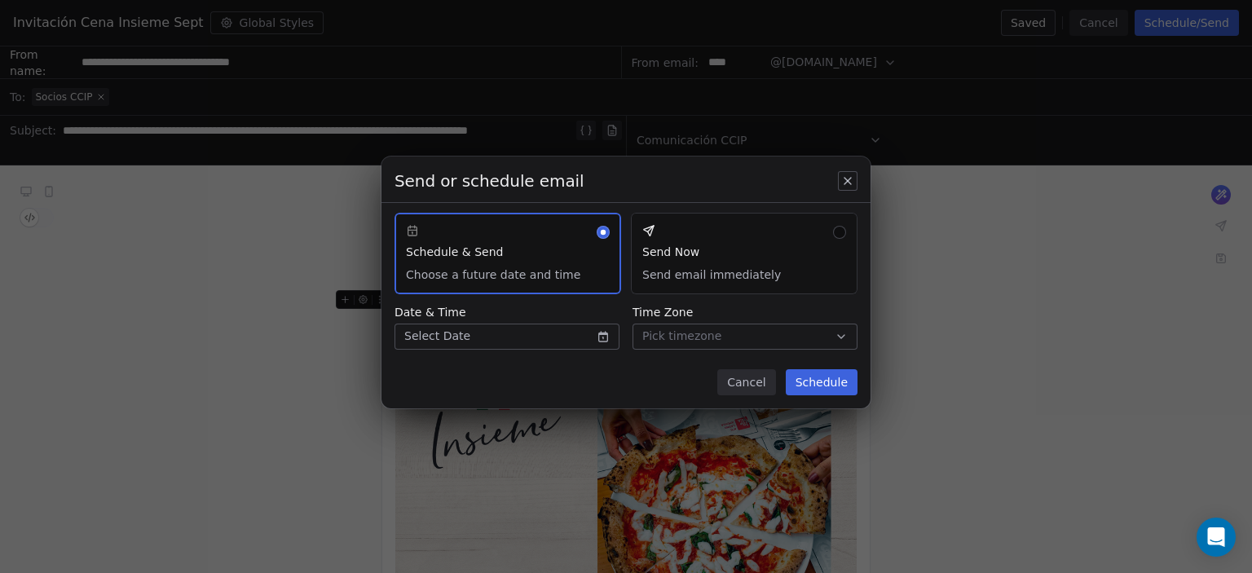
click at [708, 267] on button "Send Now Send email immediately" at bounding box center [744, 254] width 227 height 82
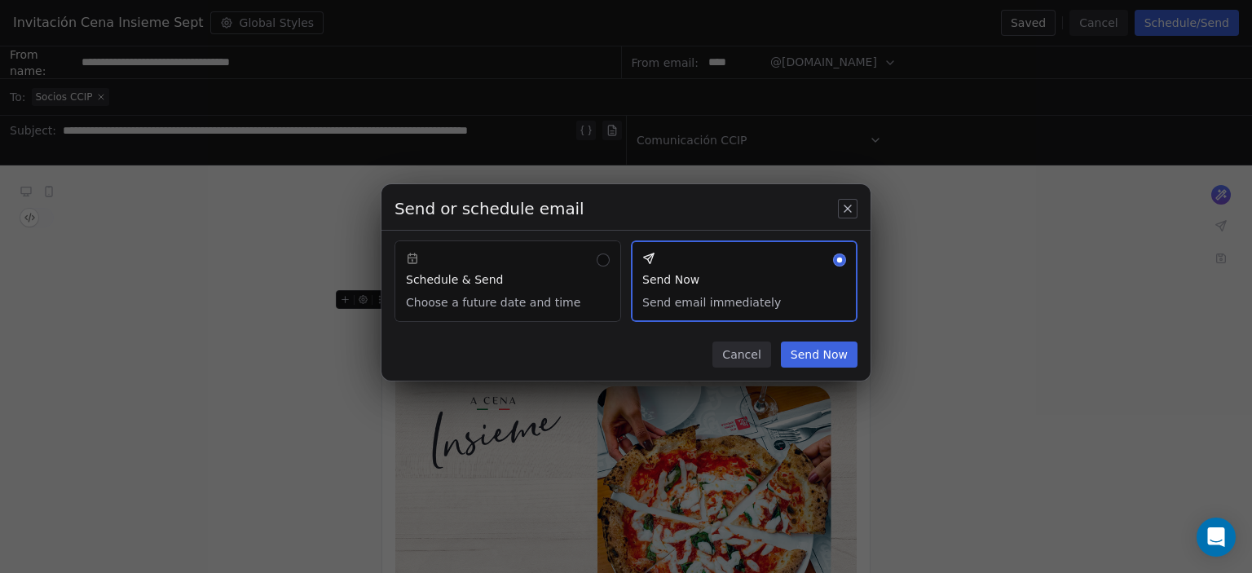
click at [827, 351] on button "Send Now" at bounding box center [819, 355] width 77 height 26
